Goal: Check status: Check status

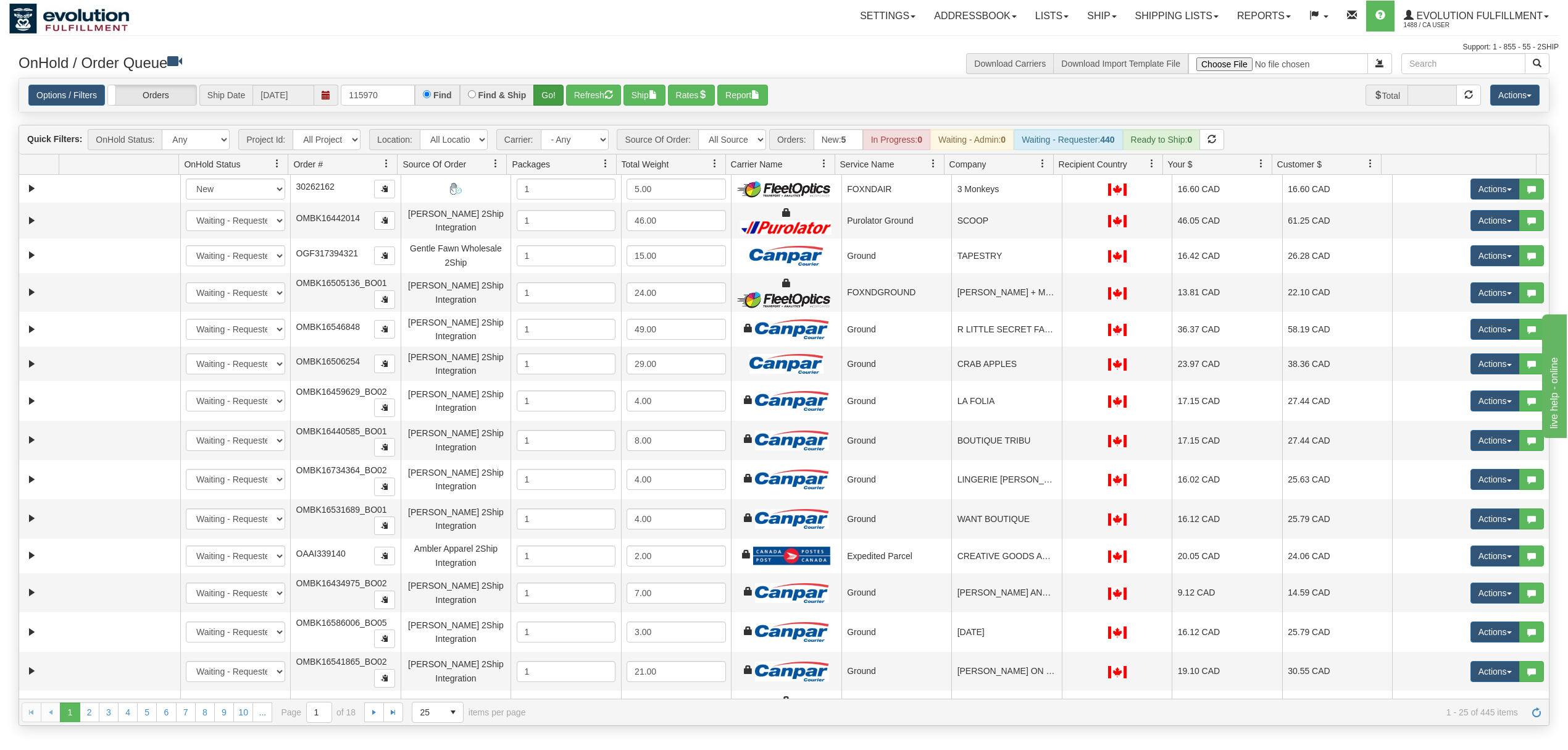
type input "115970"
click at [550, 91] on button "Go!" at bounding box center [548, 95] width 30 height 21
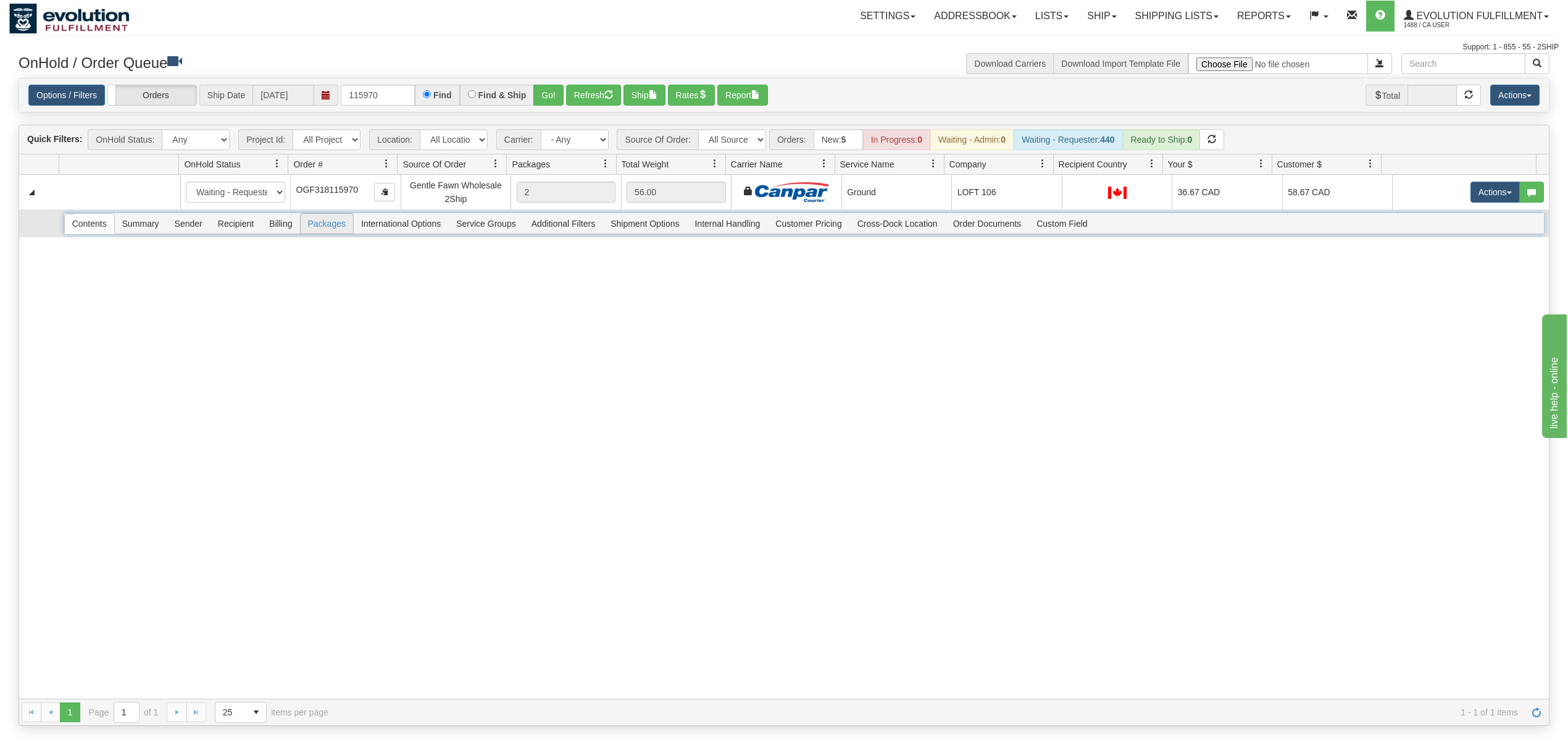
click at [330, 223] on span "Packages" at bounding box center [326, 222] width 52 height 19
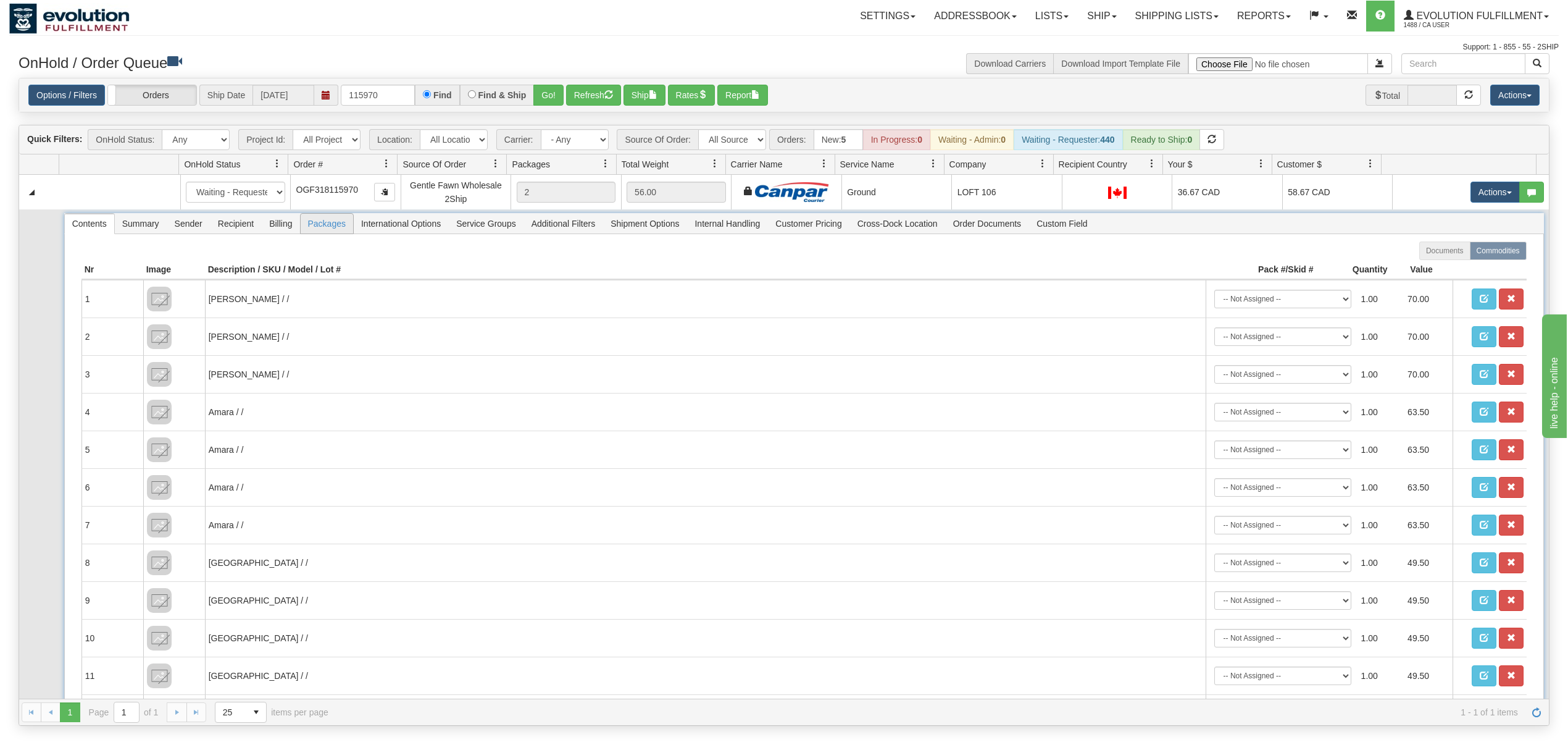
click at [329, 233] on span "Packages" at bounding box center [326, 222] width 52 height 19
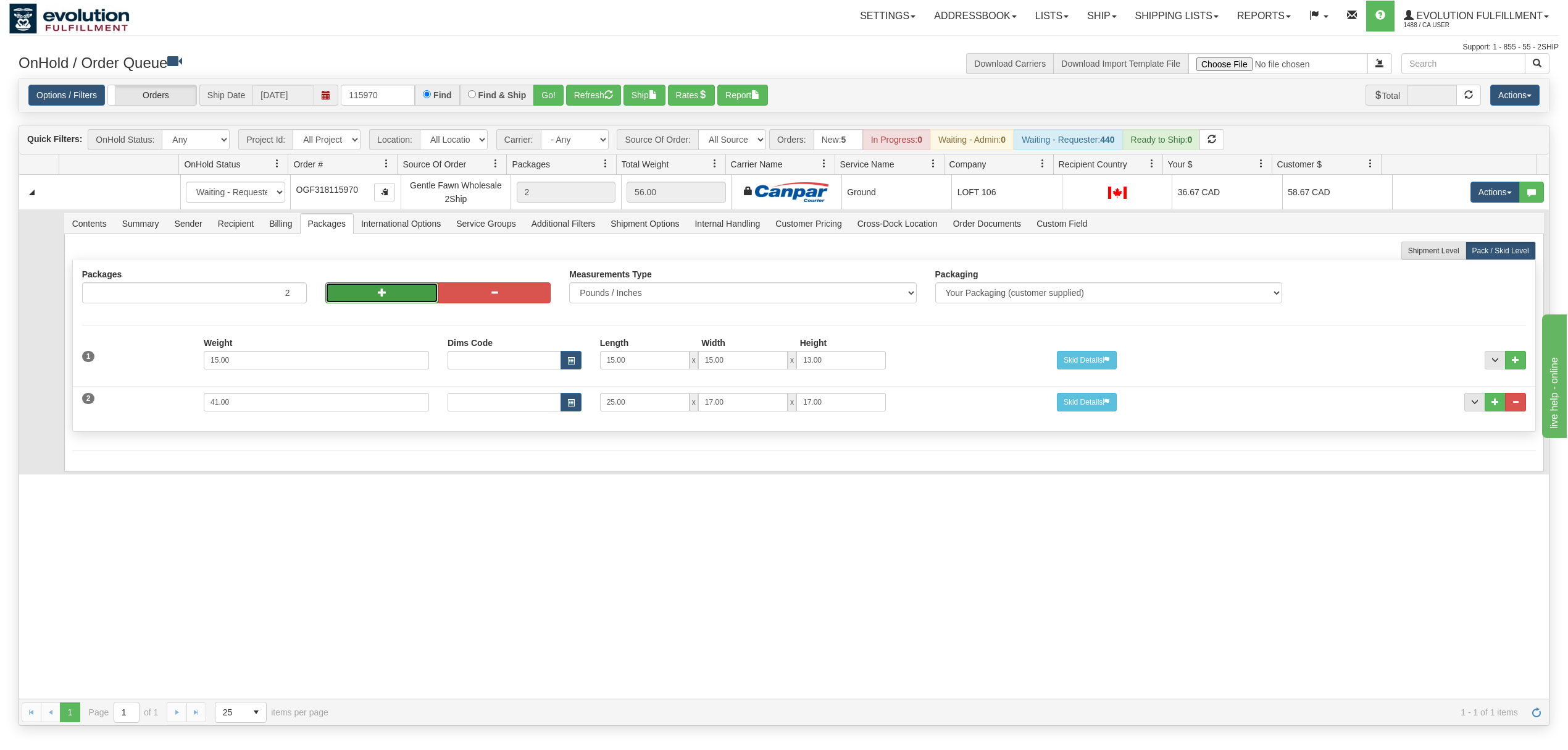
click at [378, 303] on button "button" at bounding box center [381, 292] width 112 height 21
type input "4"
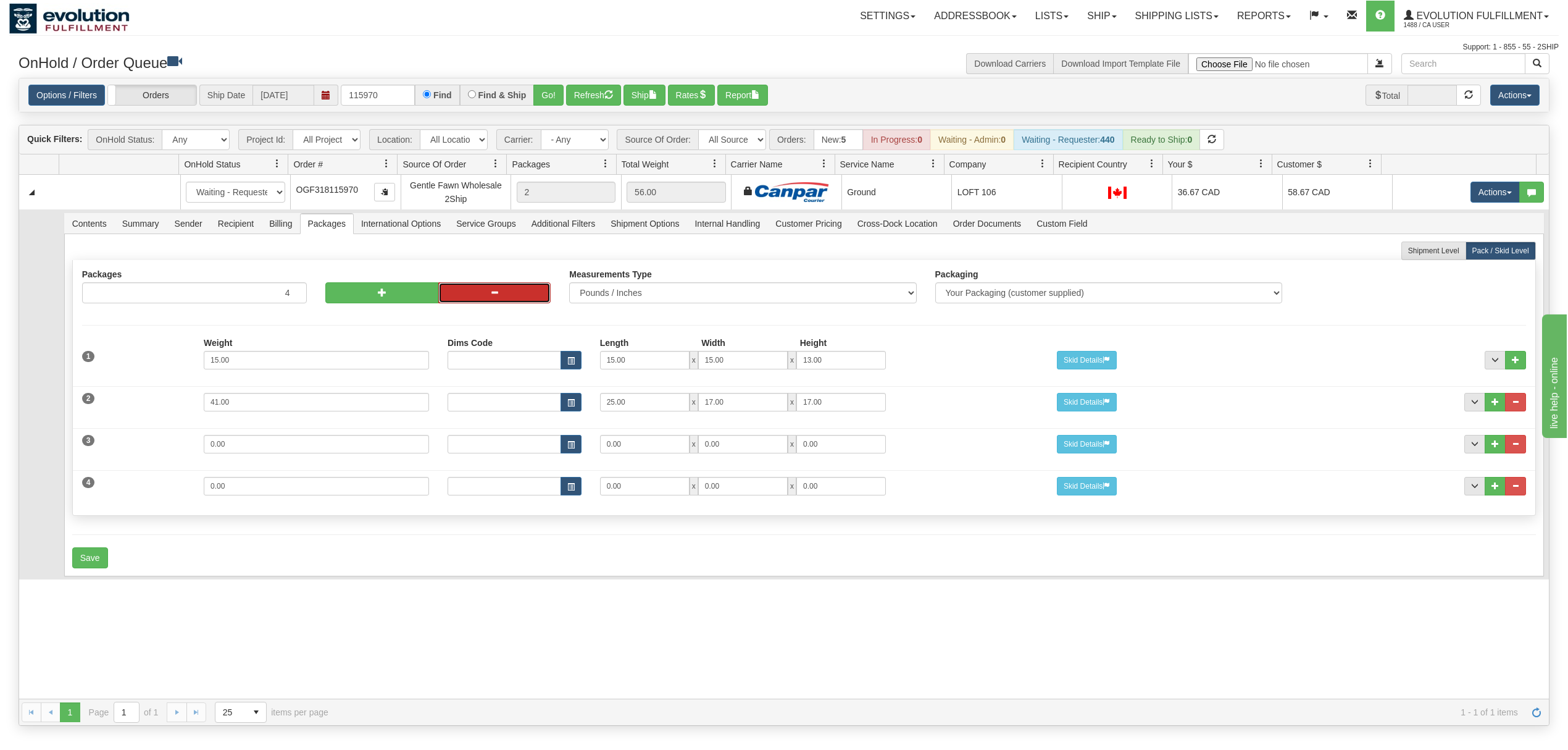
click at [490, 294] on span "button" at bounding box center [494, 291] width 8 height 8
type input "3"
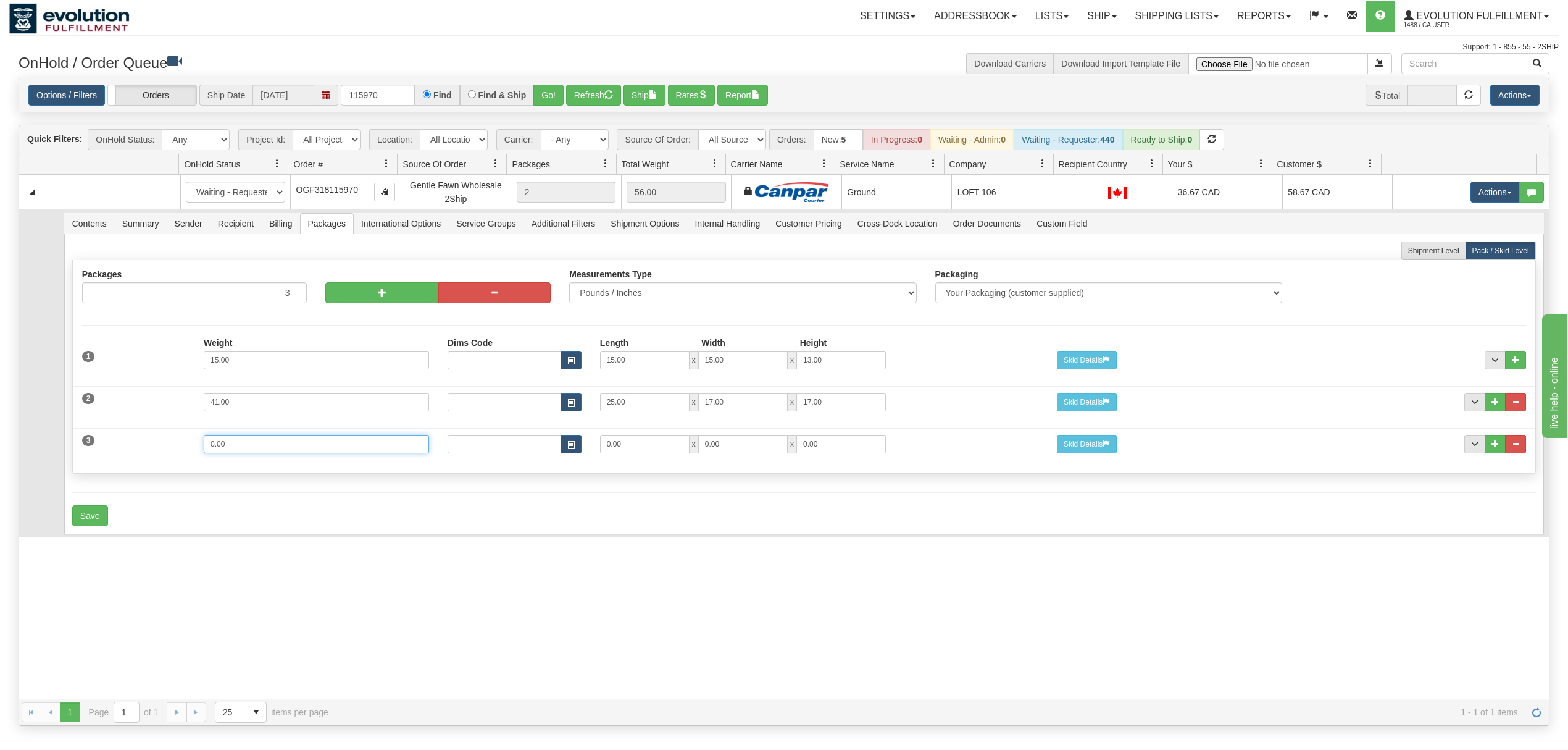
drag, startPoint x: 274, startPoint y: 454, endPoint x: 146, endPoint y: 456, distance: 128.0
click at [146, 456] on div "3 Weight 0.00 Dims Code Length Width Height 0.00 x 0.00 x" at bounding box center [804, 442] width 1463 height 41
type input "9"
type input "15"
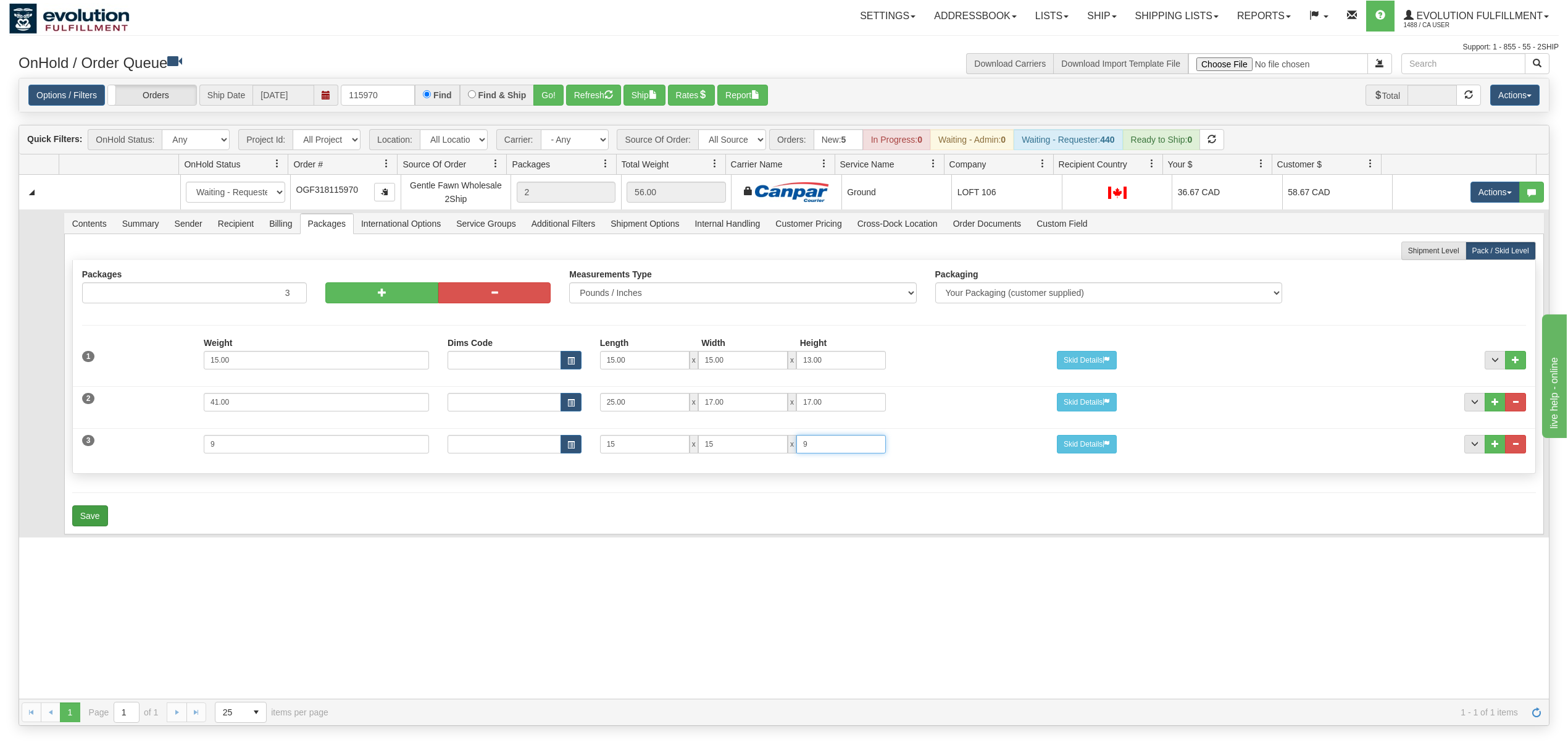
type input "9"
click at [84, 522] on button "Save" at bounding box center [90, 516] width 36 height 21
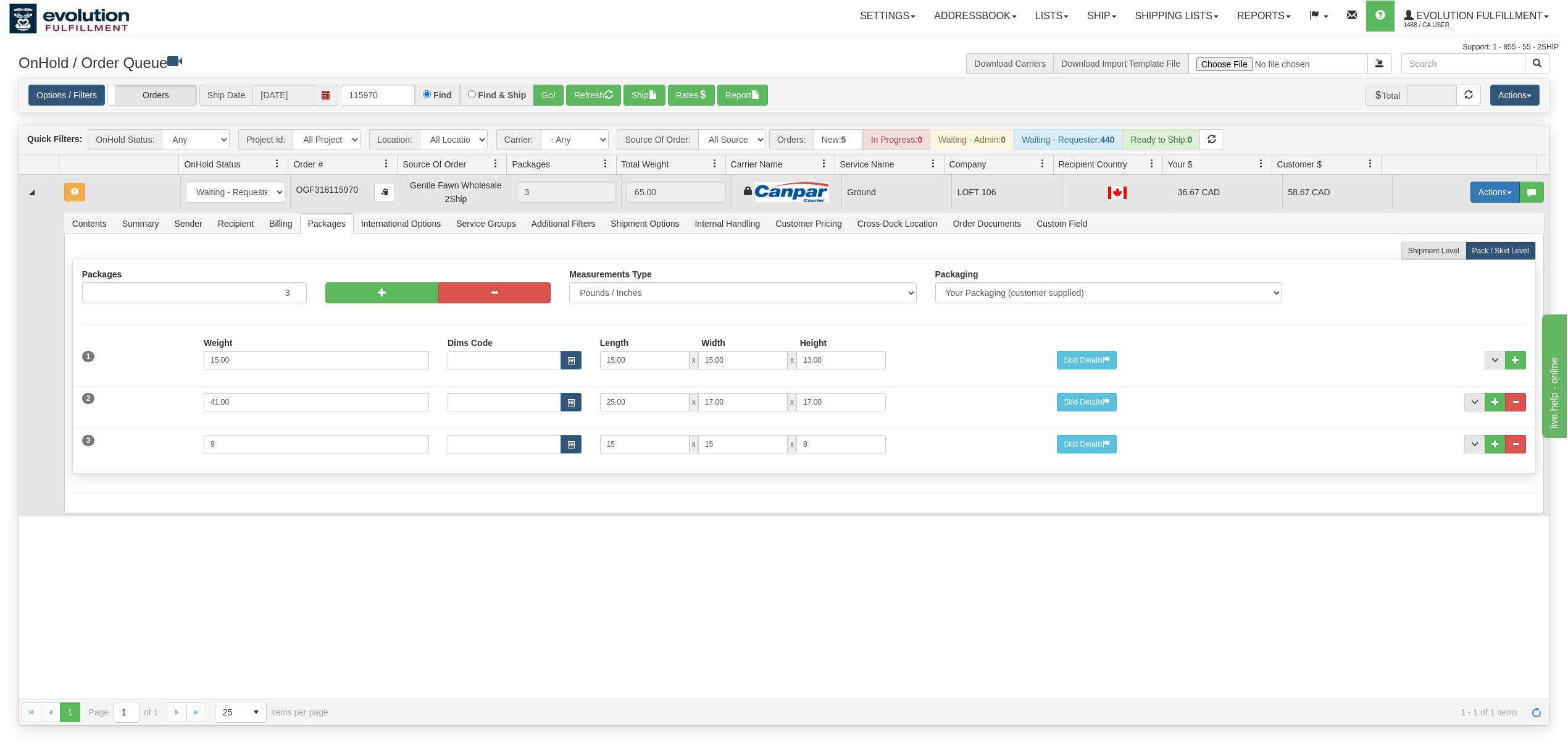
click at [1471, 190] on button "Actions" at bounding box center [1495, 192] width 50 height 21
click at [1444, 248] on span "Rate All Services" at bounding box center [1470, 247] width 74 height 10
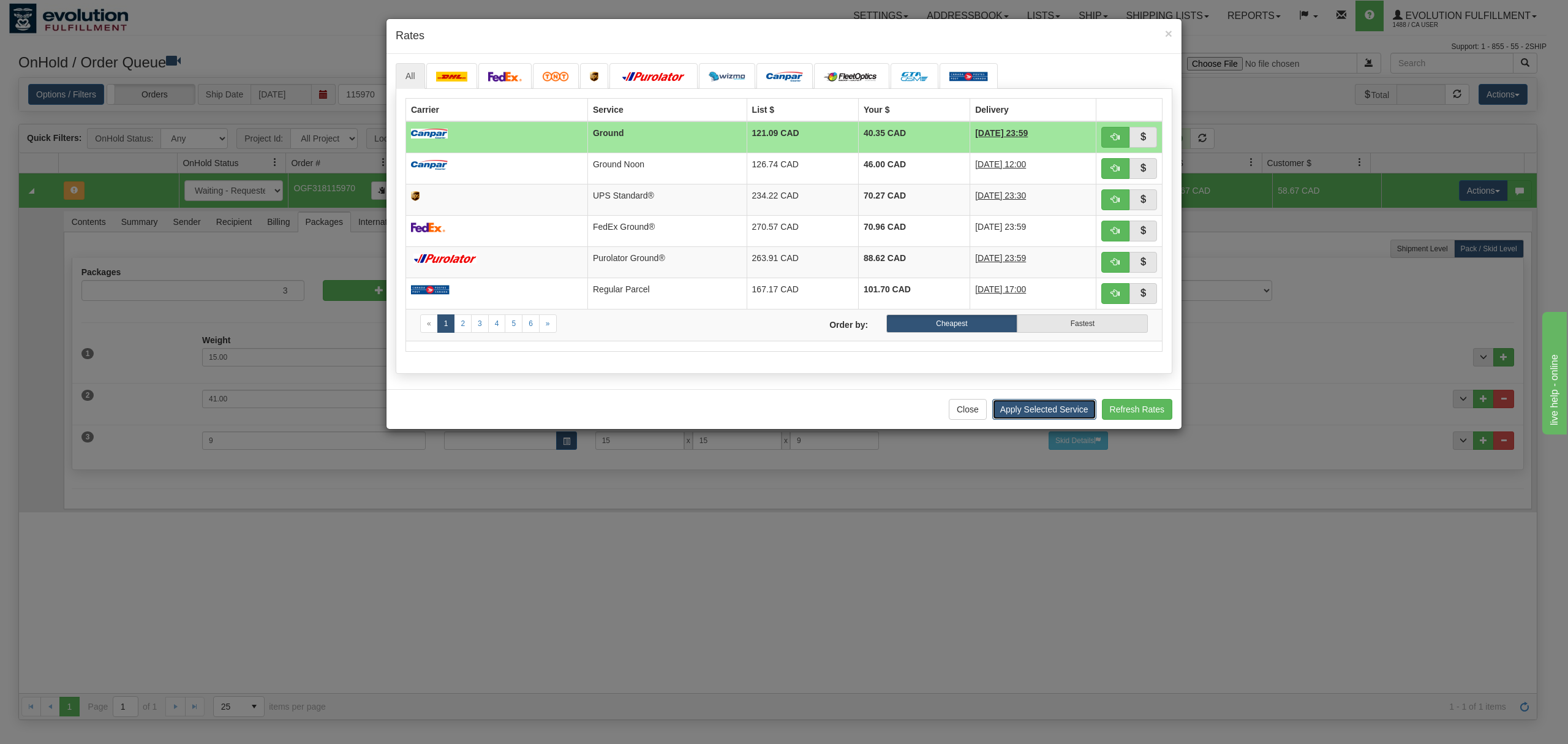
click at [1022, 417] on button "Apply Selected Service" at bounding box center [1044, 408] width 104 height 21
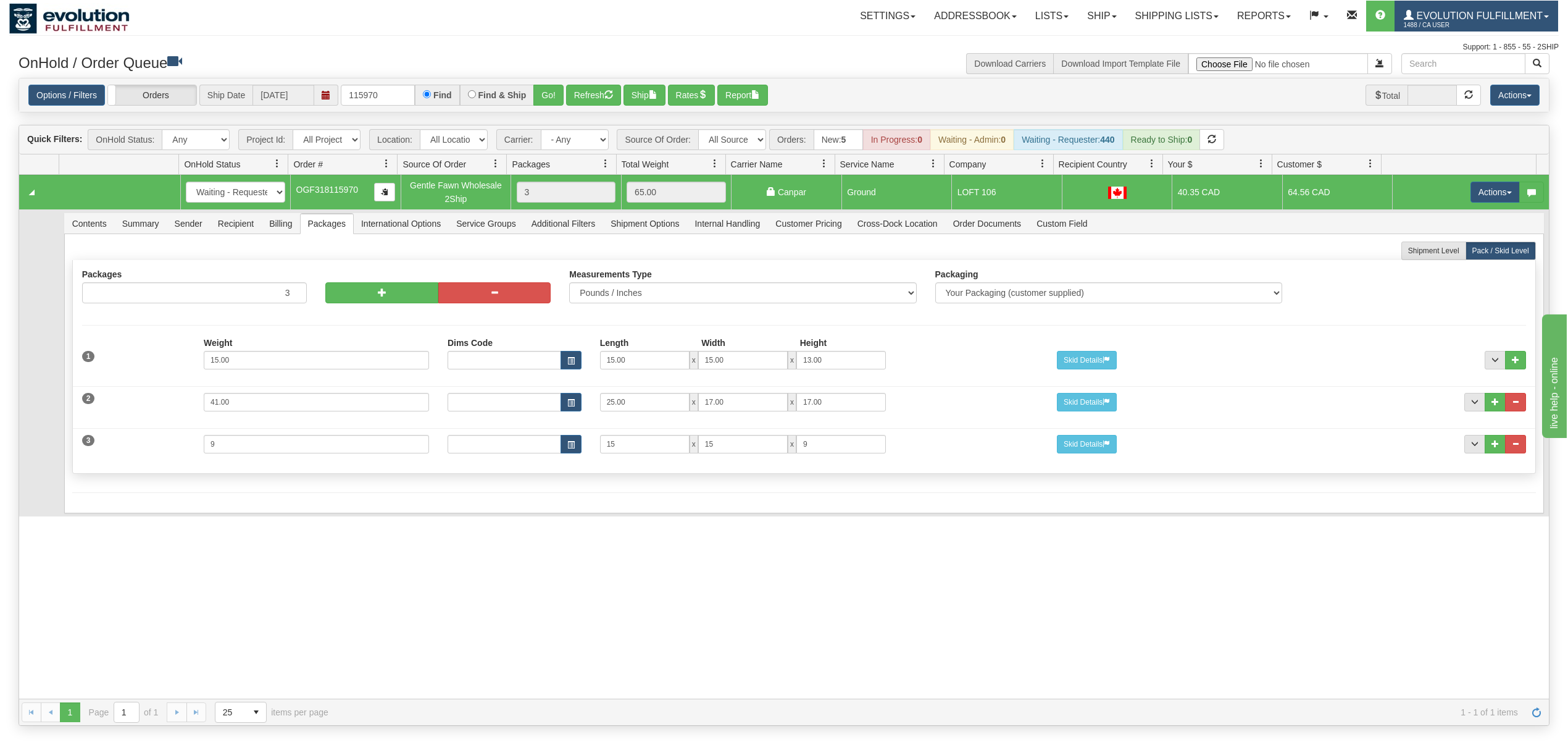
click at [1483, 20] on span "1488 / CA User" at bounding box center [1450, 25] width 93 height 12
click at [1458, 82] on link "LOG OUT" at bounding box center [1495, 74] width 125 height 16
